Goal: Task Accomplishment & Management: Complete application form

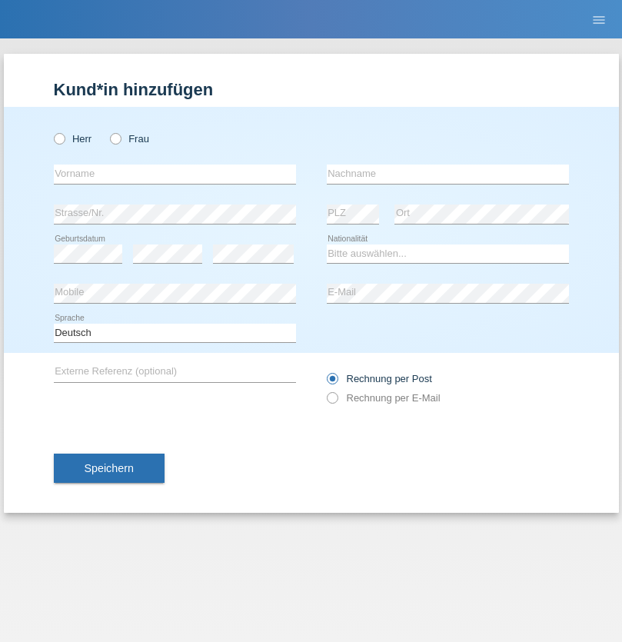
radio input "true"
click at [175, 174] on input "text" at bounding box center [175, 174] width 242 height 19
type input "Jörg"
click at [448, 174] on input "text" at bounding box center [448, 174] width 242 height 19
type input "Traksel"
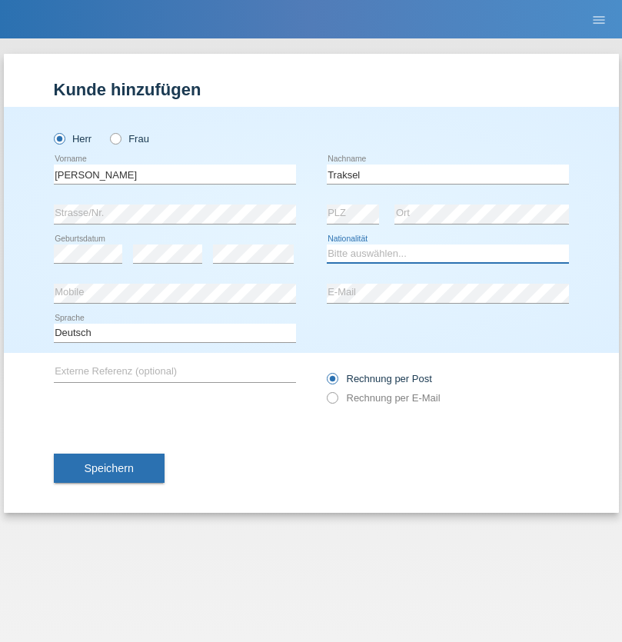
select select "DE"
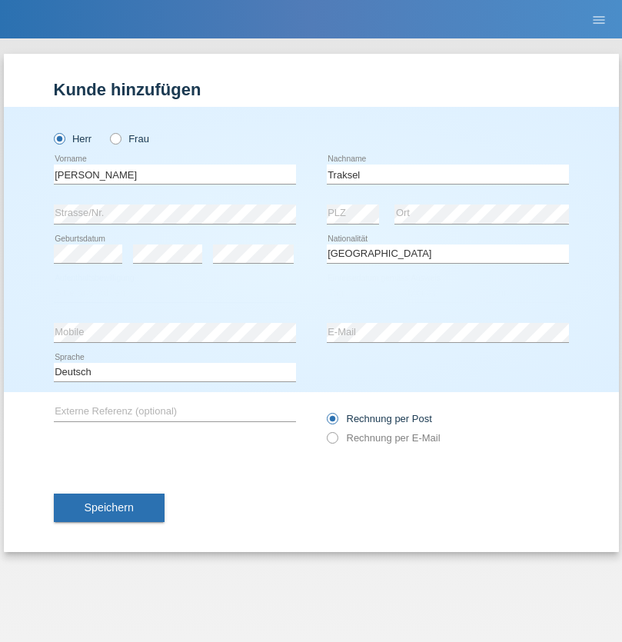
select select "C"
select select "01"
select select "07"
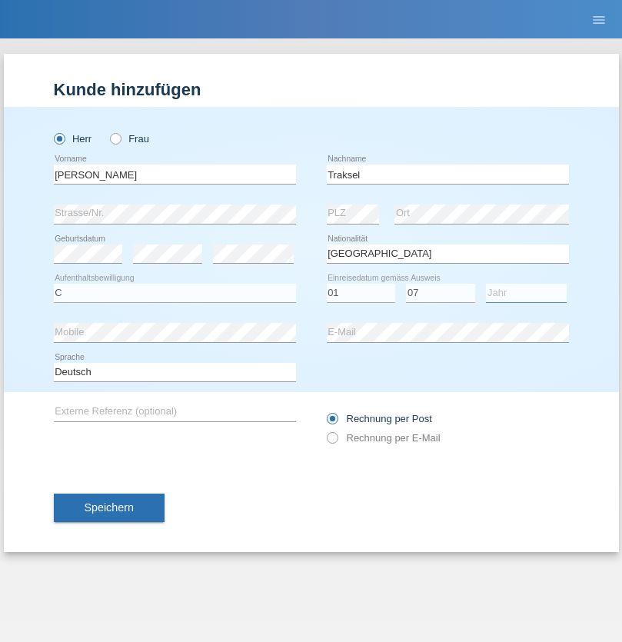
select select "2008"
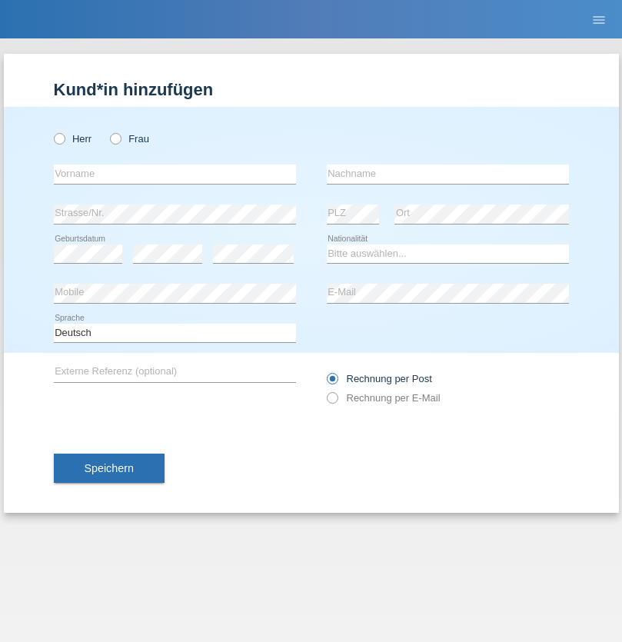
radio input "true"
click at [175, 174] on input "text" at bounding box center [175, 174] width 242 height 19
type input "Ketty"
click at [448, 174] on input "text" at bounding box center [448, 174] width 242 height 19
type input "Kalupnath"
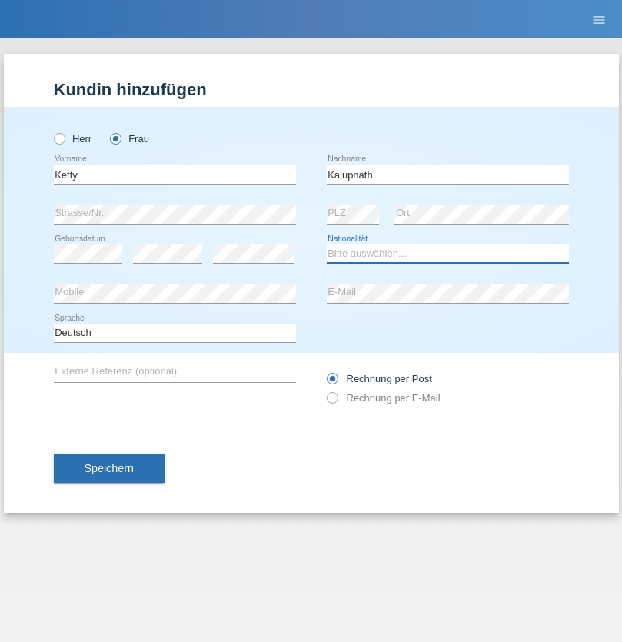
select select "CH"
radio input "true"
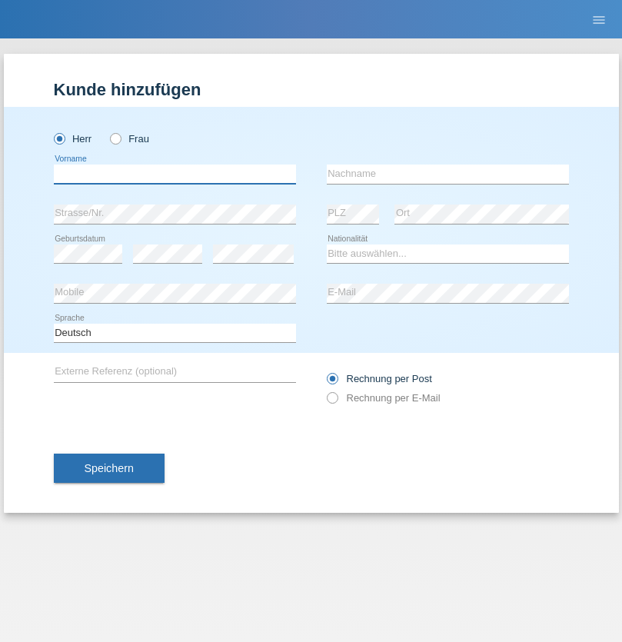
click at [175, 174] on input "text" at bounding box center [175, 174] width 242 height 19
type input "Franco"
click at [448, 174] on input "text" at bounding box center [448, 174] width 242 height 19
type input "Mucha"
select select "CH"
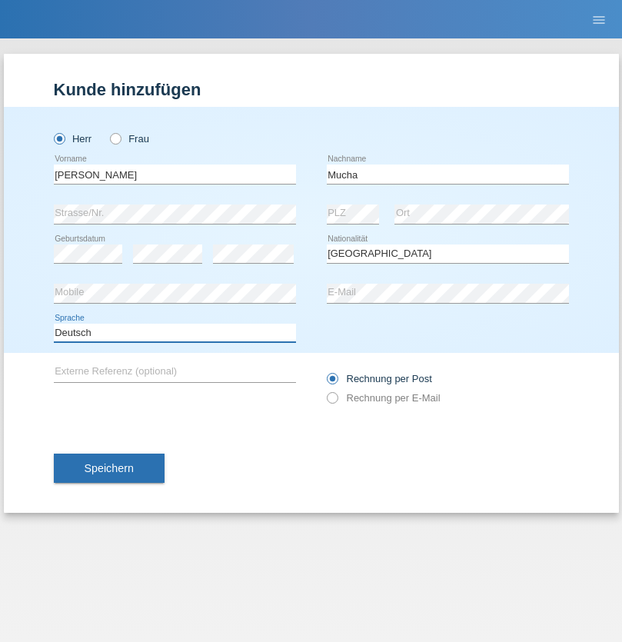
select select "en"
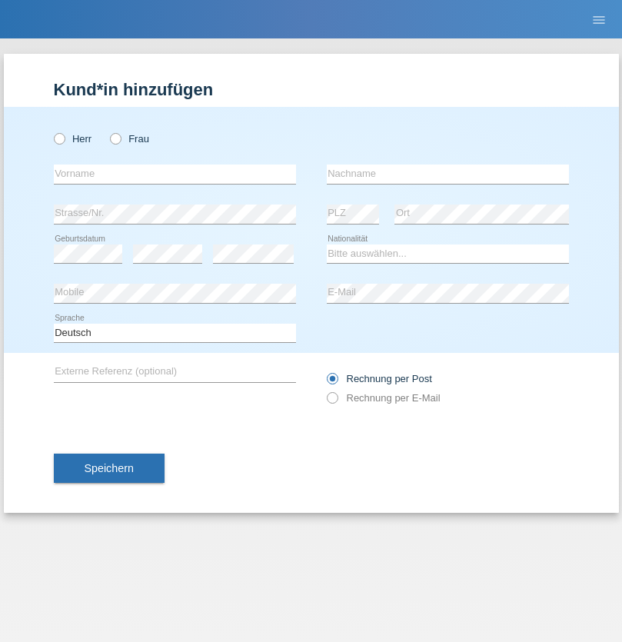
radio input "true"
click at [175, 174] on input "text" at bounding box center [175, 174] width 242 height 19
type input "Franziska"
click at [448, 174] on input "text" at bounding box center [448, 174] width 242 height 19
type input "Starke"
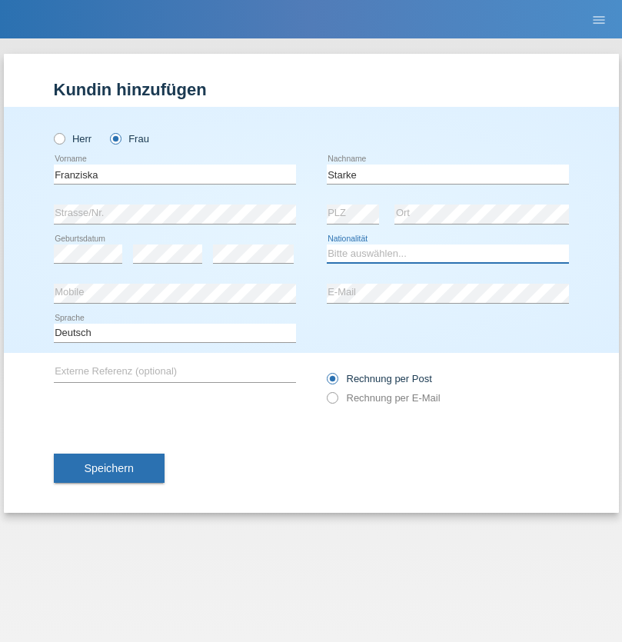
select select "DE"
select select "C"
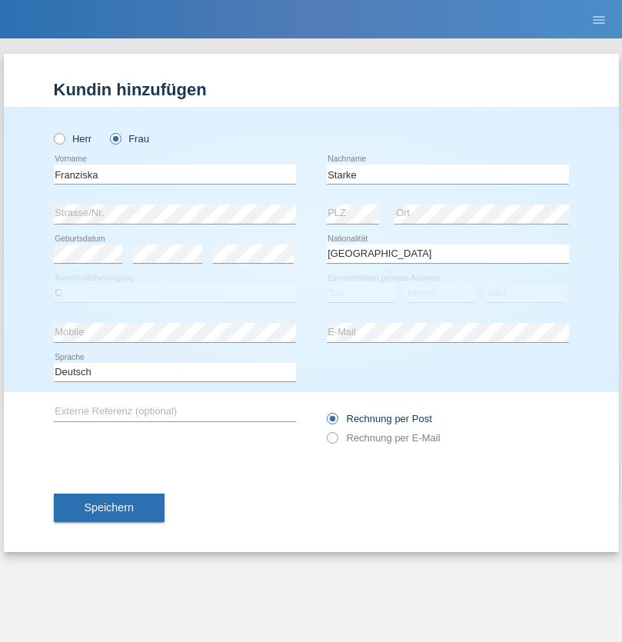
select select "01"
select select "03"
select select "1985"
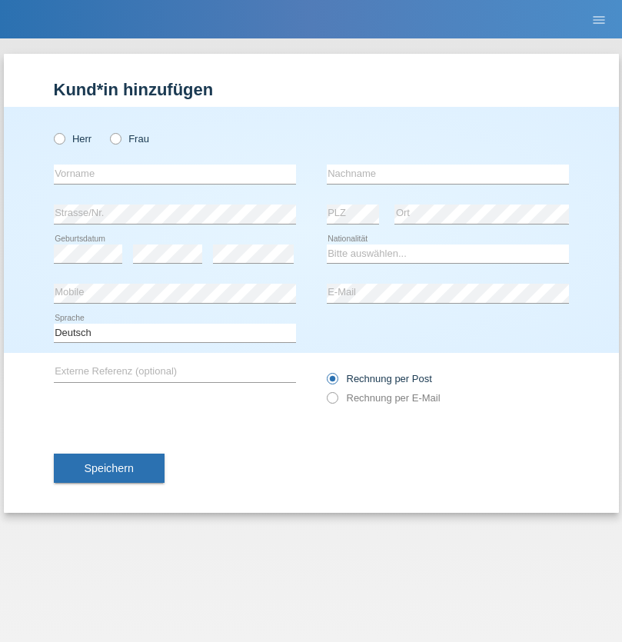
radio input "true"
click at [175, 174] on input "text" at bounding box center [175, 174] width 242 height 19
type input "Vedrana"
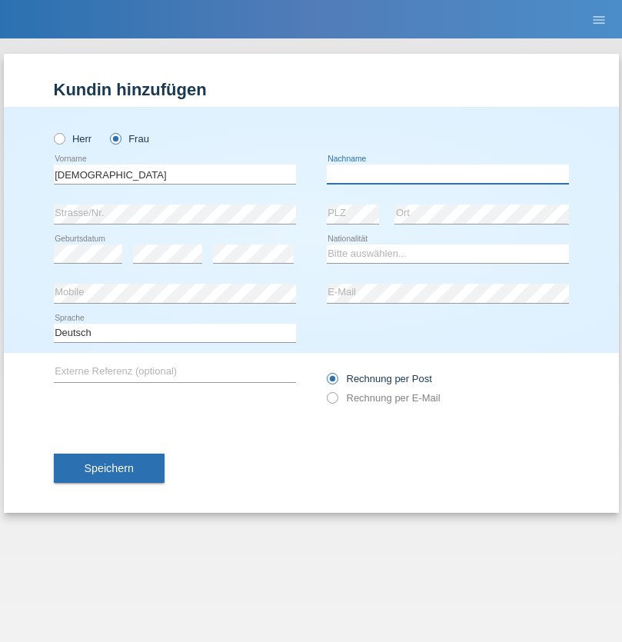
click at [448, 174] on input "text" at bounding box center [448, 174] width 242 height 19
type input "Cimbaljević"
select select "HR"
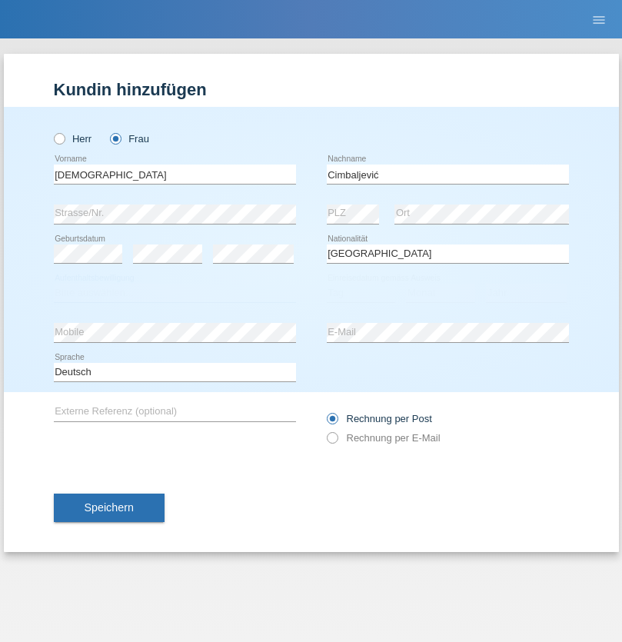
select select "C"
select select "12"
select select "08"
select select "2021"
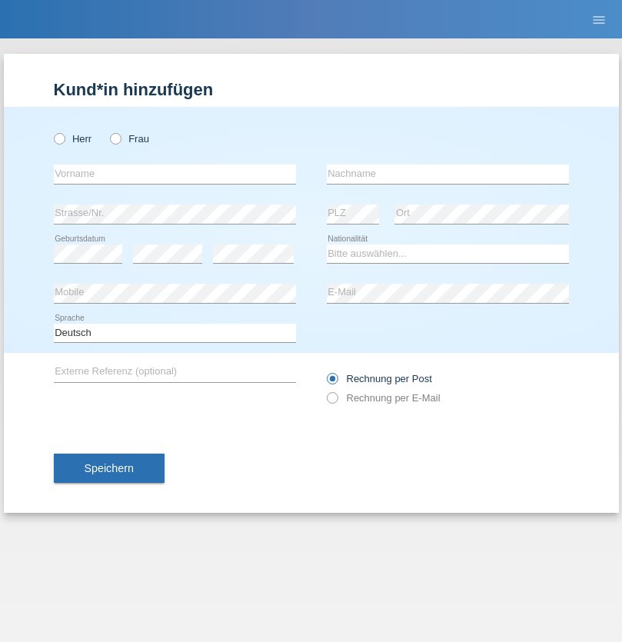
radio input "true"
click at [175, 174] on input "text" at bounding box center [175, 174] width 242 height 19
type input "Batsche"
click at [448, 174] on input "text" at bounding box center [448, 174] width 242 height 19
type input "Arifoska"
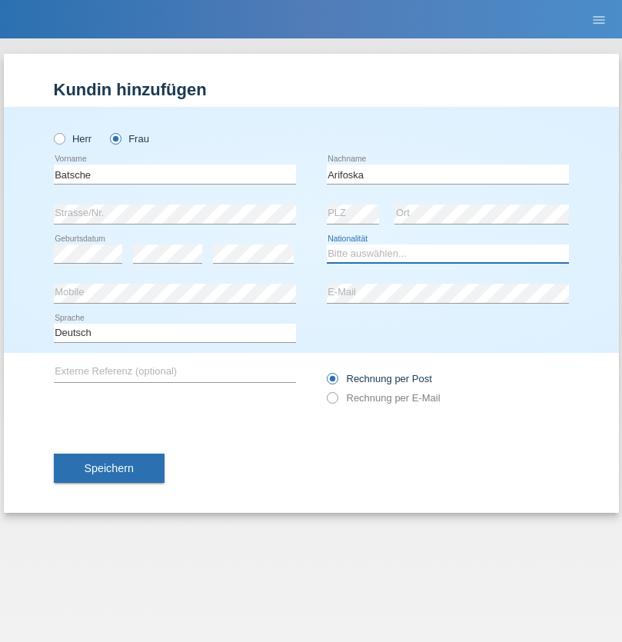
select select "CH"
radio input "true"
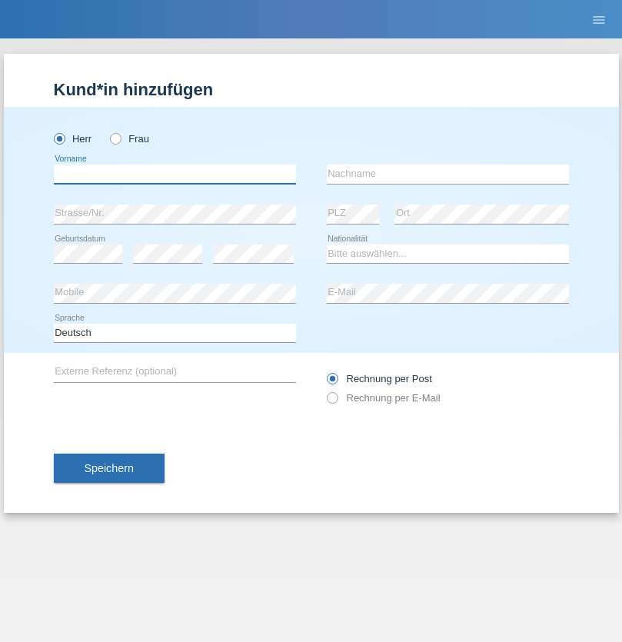
click at [175, 174] on input "text" at bounding box center [175, 174] width 242 height 19
type input "Emre"
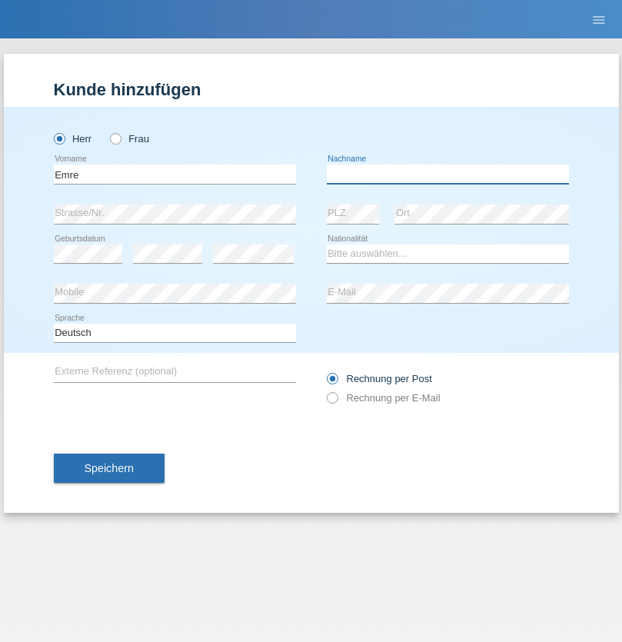
click at [448, 174] on input "text" at bounding box center [448, 174] width 242 height 19
type input "Uzun"
select select "CH"
